Goal: Subscribe to service/newsletter

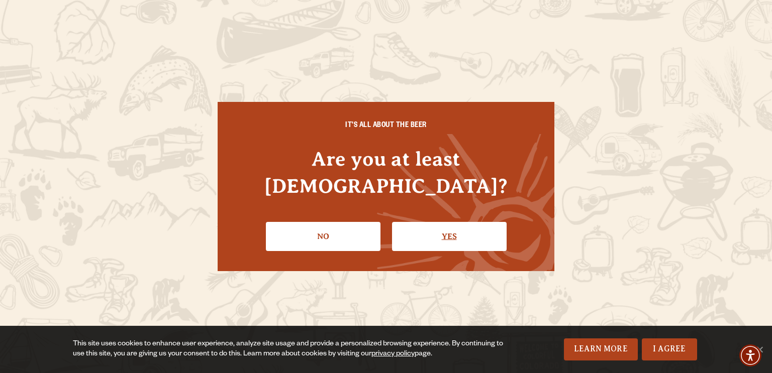
click at [439, 225] on link "Yes" at bounding box center [449, 236] width 115 height 29
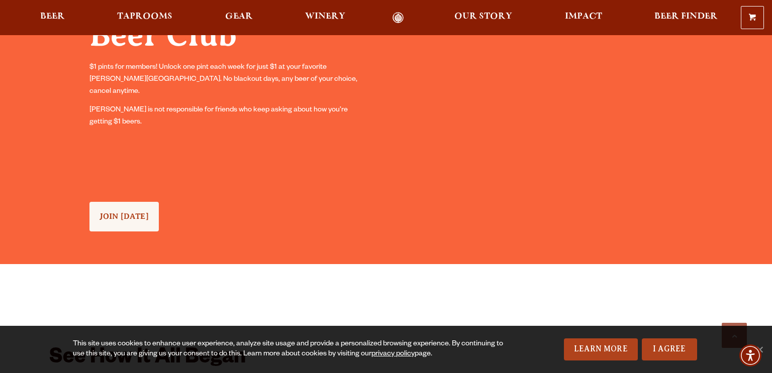
scroll to position [925, 0]
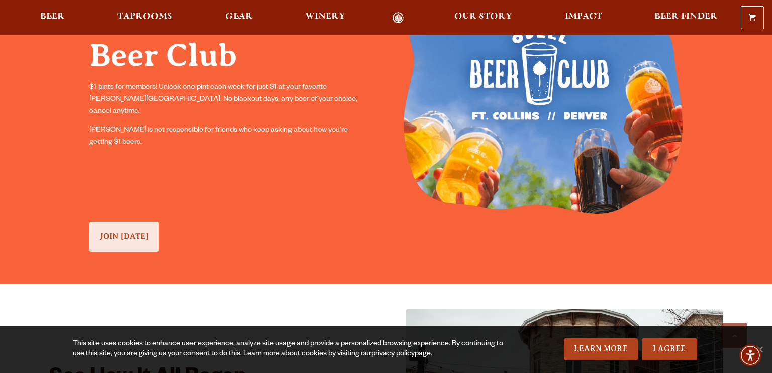
click at [141, 244] on link "JOIN TODAY" at bounding box center [123, 237] width 69 height 30
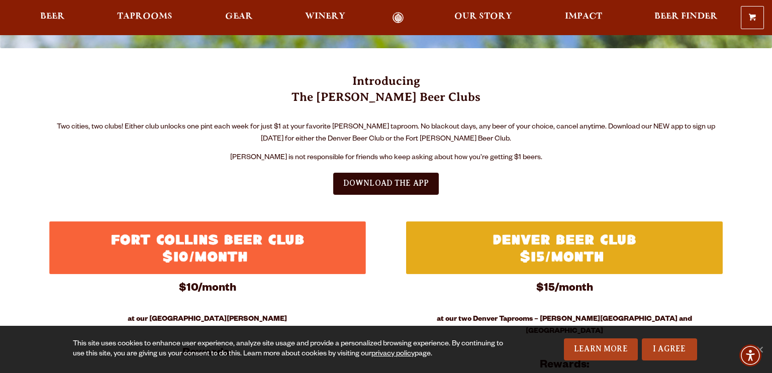
scroll to position [281, 0]
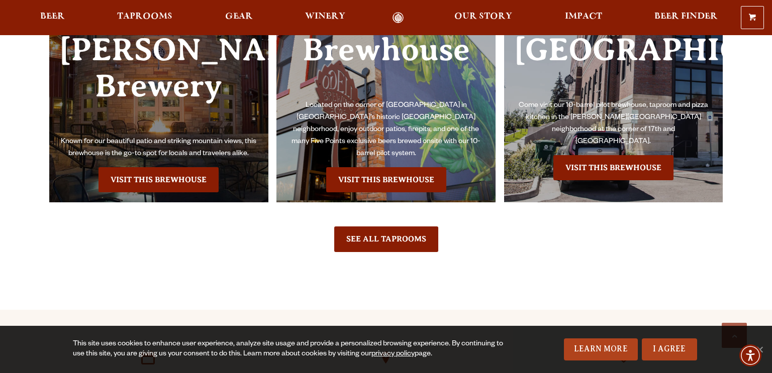
scroll to position [2332, 0]
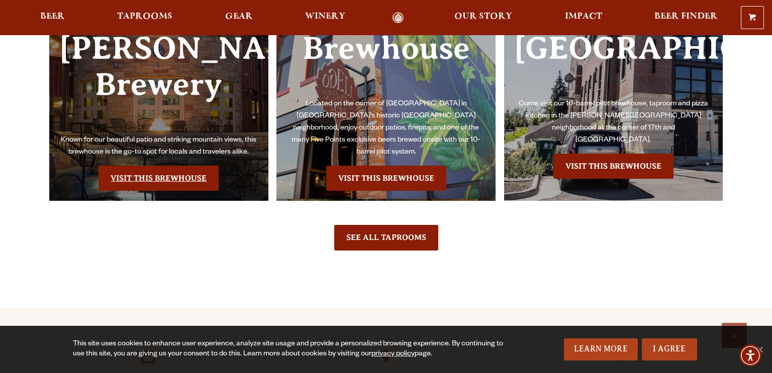
click at [136, 166] on link "Visit this Brewhouse" at bounding box center [158, 178] width 120 height 25
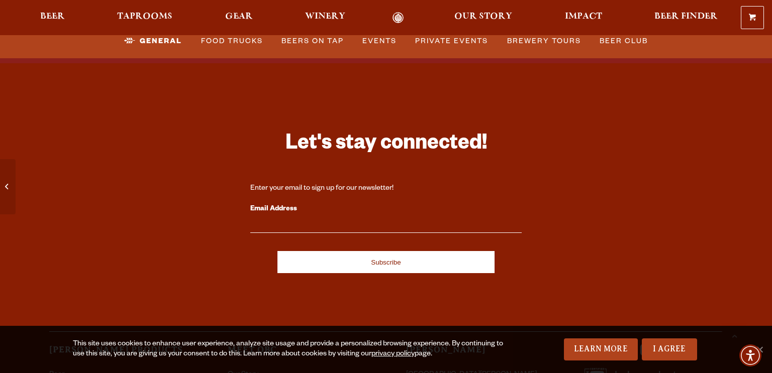
scroll to position [4462, 0]
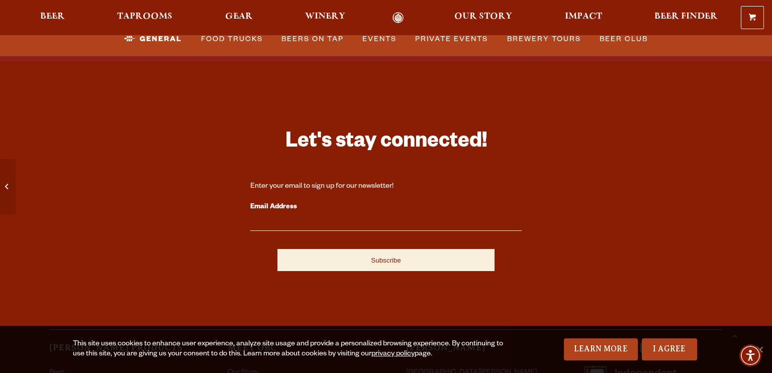
click at [321, 249] on input "Subscribe" at bounding box center [385, 260] width 217 height 22
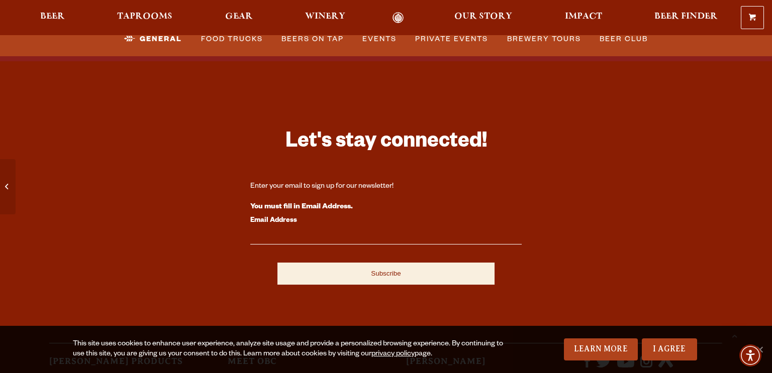
click at [311, 263] on input "Subscribe" at bounding box center [385, 274] width 217 height 22
click at [380, 264] on input "Subscribe" at bounding box center [385, 274] width 217 height 22
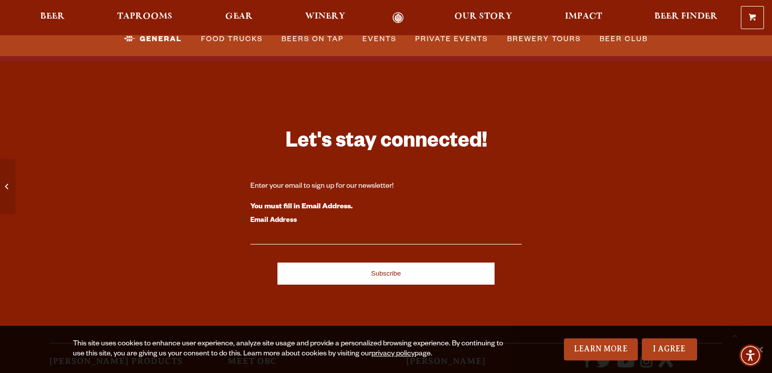
click at [305, 232] on input "Email Address" at bounding box center [385, 238] width 271 height 13
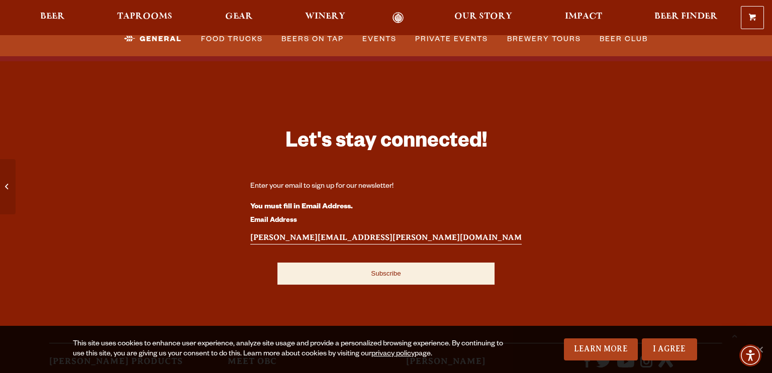
type input "patty@bratschun.com"
click at [384, 264] on input "Subscribe" at bounding box center [385, 274] width 217 height 22
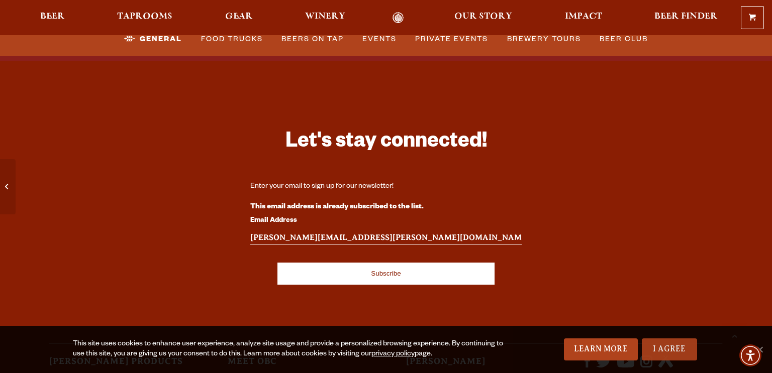
click at [664, 349] on link "I Agree" at bounding box center [669, 350] width 55 height 22
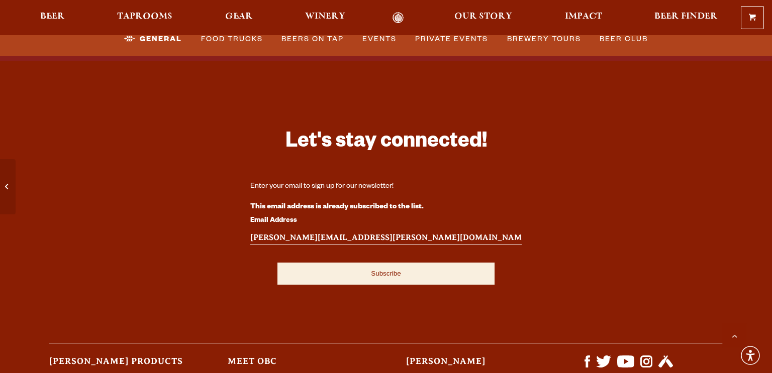
click at [384, 263] on input "Subscribe" at bounding box center [385, 274] width 217 height 22
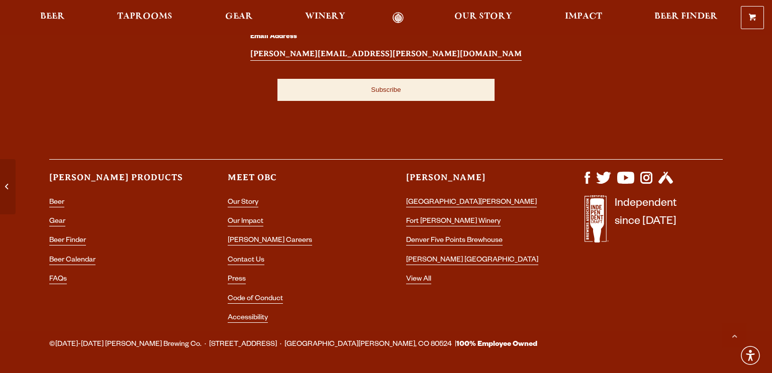
scroll to position [4669, 0]
